Goal: Browse casually

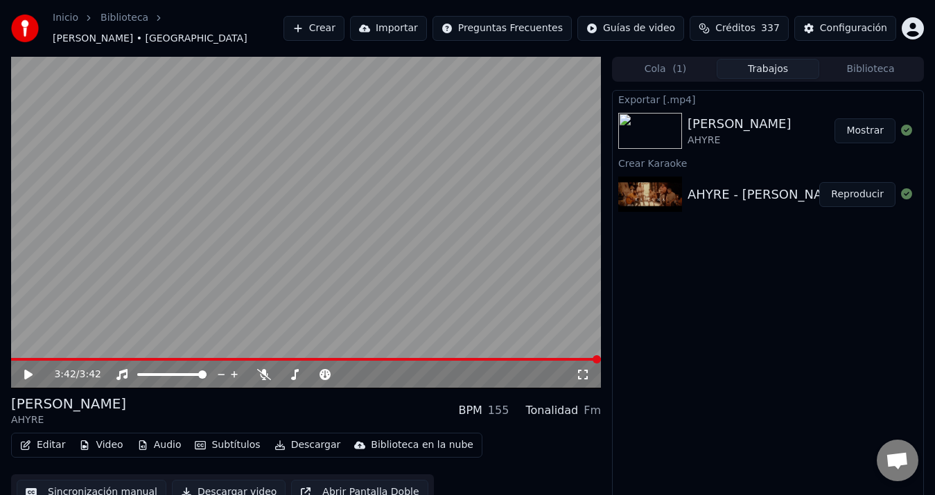
click at [32, 369] on icon at bounding box center [38, 374] width 32 height 11
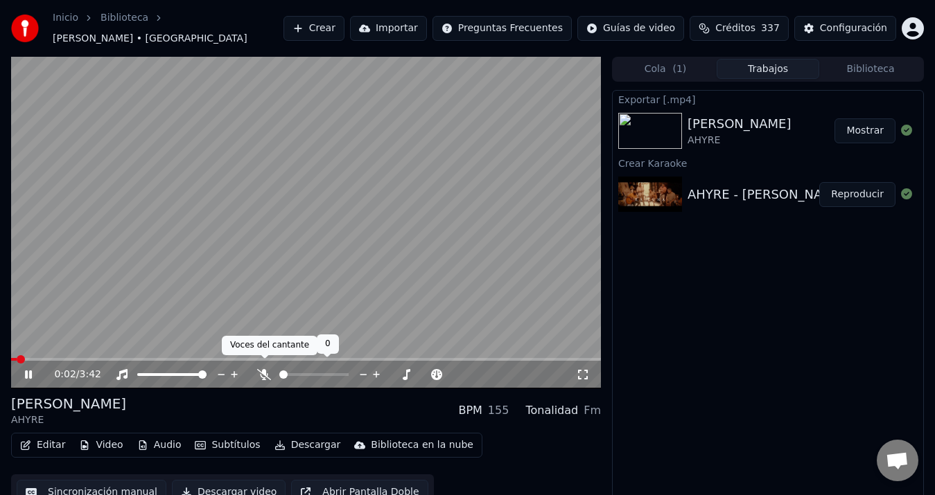
click at [261, 369] on icon at bounding box center [264, 374] width 14 height 11
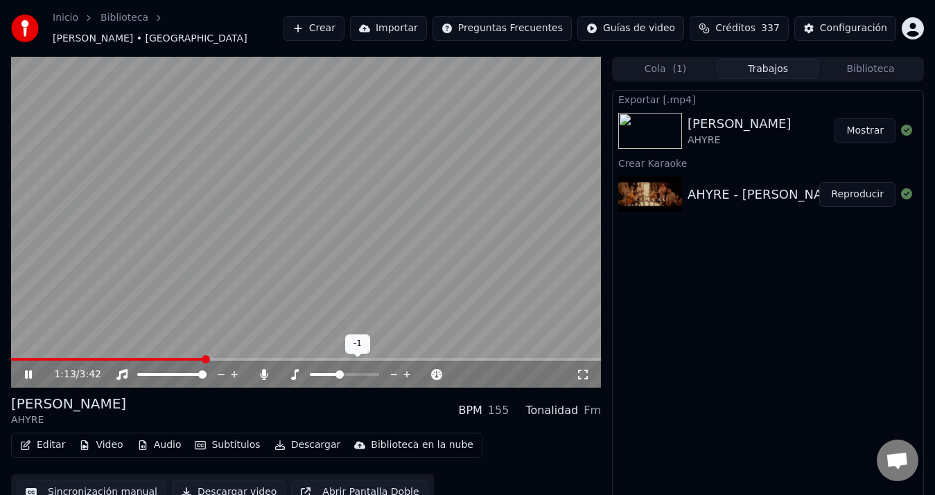
click at [407, 371] on icon at bounding box center [406, 374] width 7 height 7
click at [389, 368] on icon at bounding box center [393, 375] width 13 height 14
click at [29, 369] on icon at bounding box center [38, 374] width 32 height 11
click at [35, 358] on span at bounding box center [23, 359] width 24 height 3
click at [27, 370] on icon at bounding box center [28, 375] width 8 height 10
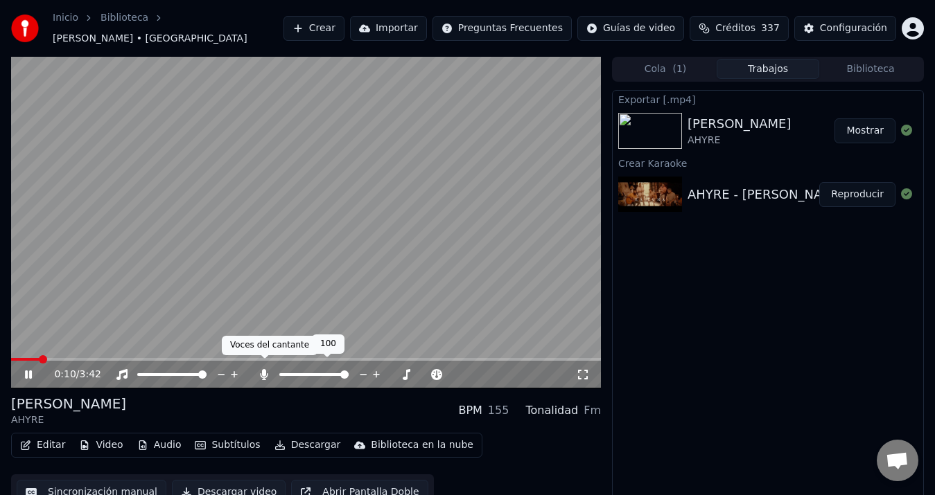
click at [262, 369] on icon at bounding box center [264, 374] width 14 height 11
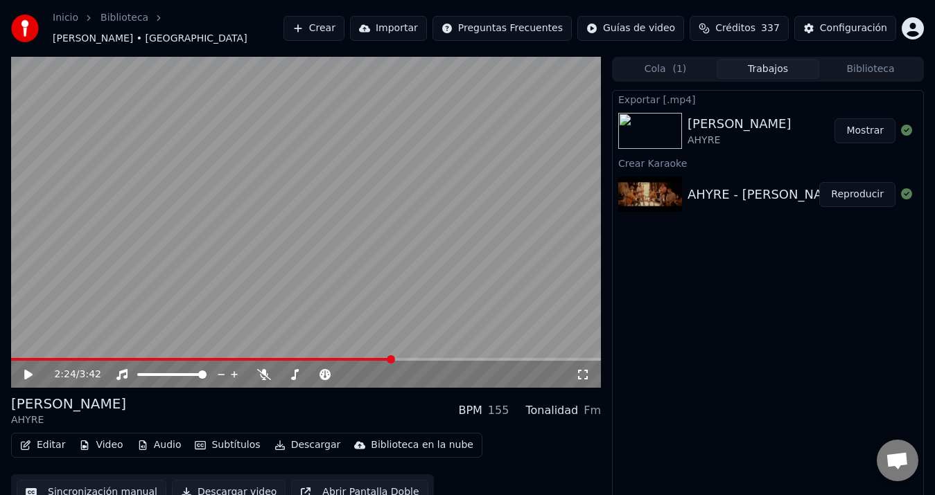
click at [392, 358] on span at bounding box center [201, 359] width 381 height 3
click at [24, 371] on icon at bounding box center [38, 374] width 32 height 11
click at [415, 358] on span at bounding box center [306, 359] width 590 height 3
